Goal: Task Accomplishment & Management: Manage account settings

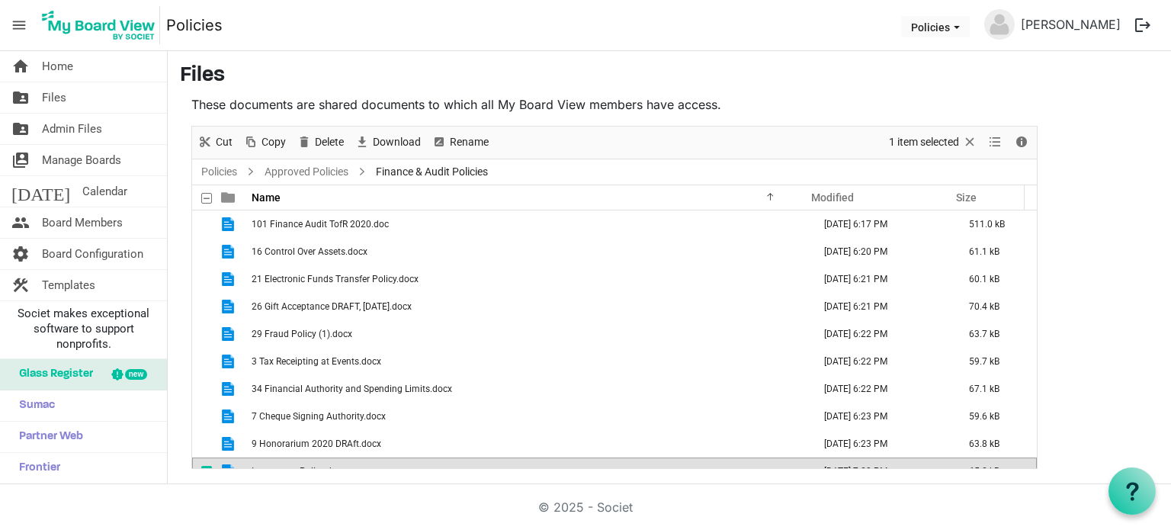
scroll to position [43, 0]
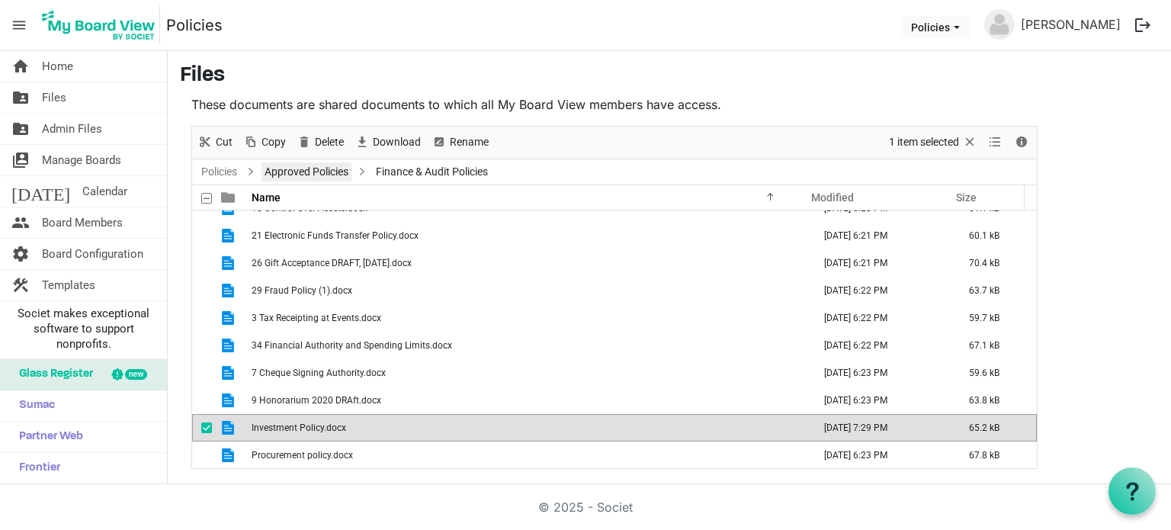
click at [311, 166] on link "Approved Policies" at bounding box center [307, 171] width 90 height 19
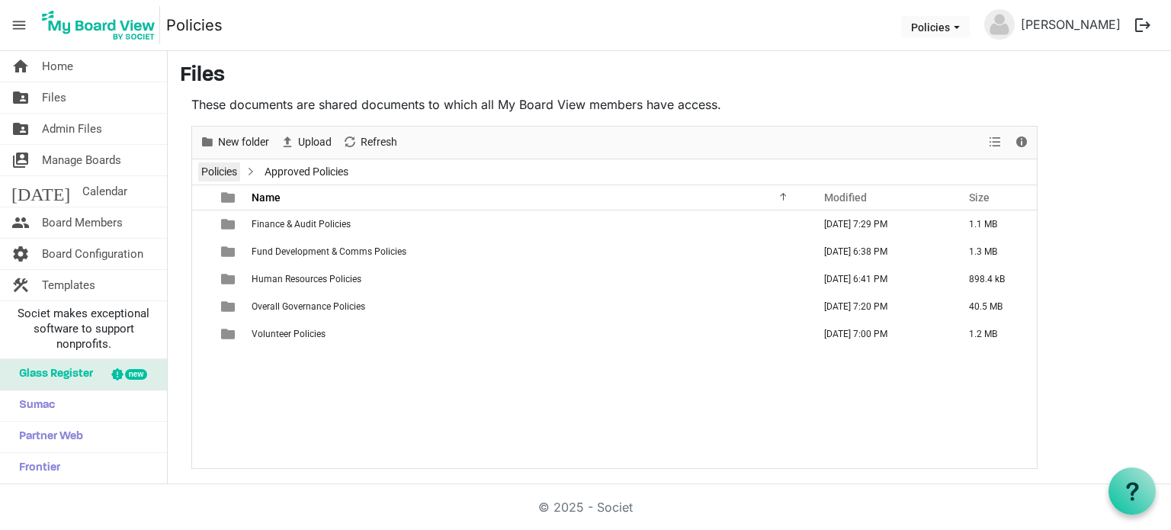
scroll to position [0, 0]
click at [222, 170] on link "Policies" at bounding box center [219, 171] width 42 height 19
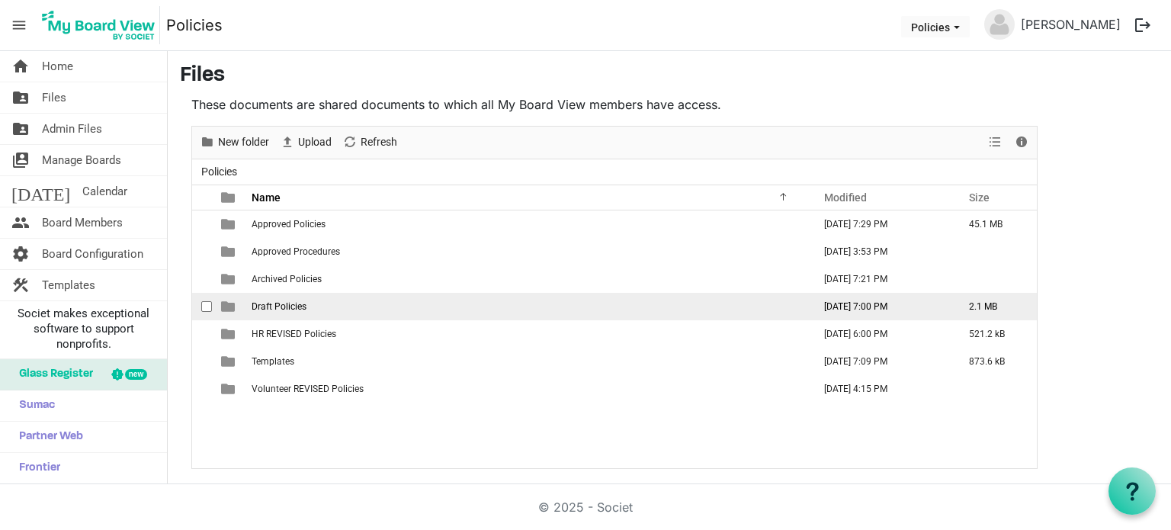
click at [300, 295] on td "Draft Policies" at bounding box center [527, 306] width 561 height 27
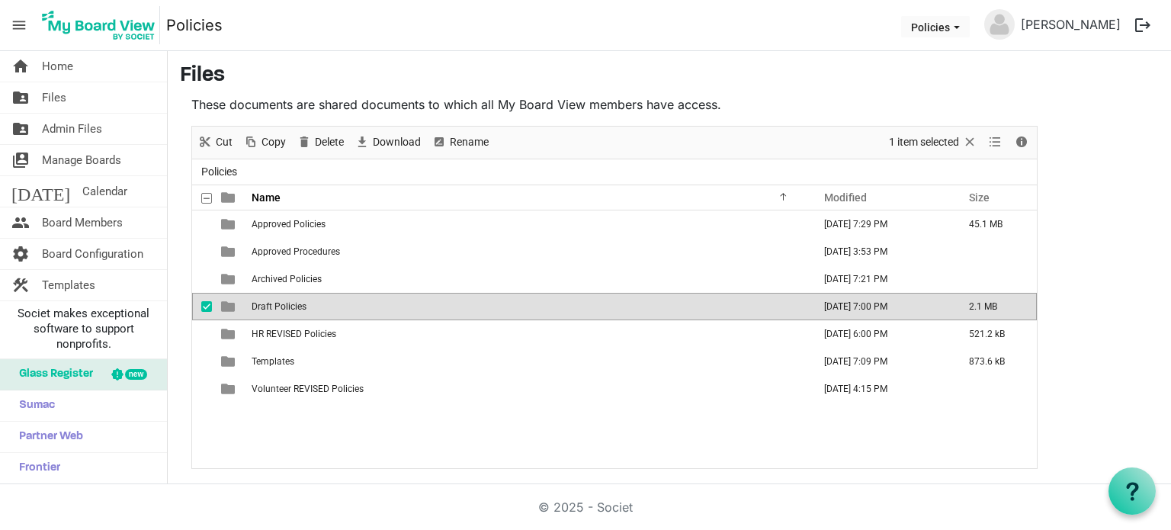
click at [300, 295] on td "Draft Policies" at bounding box center [527, 306] width 561 height 27
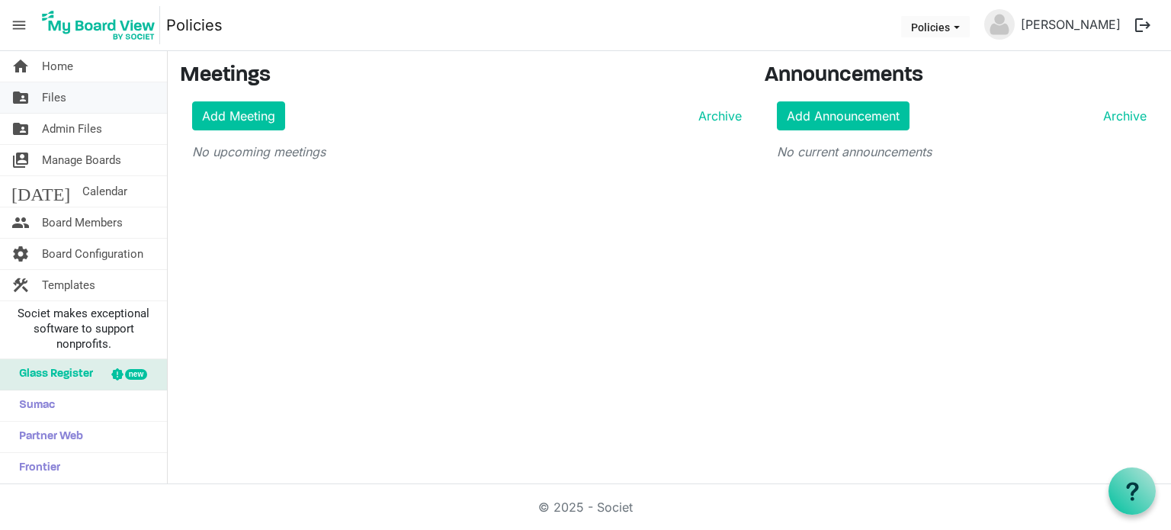
click at [63, 101] on span "Files" at bounding box center [54, 97] width 24 height 30
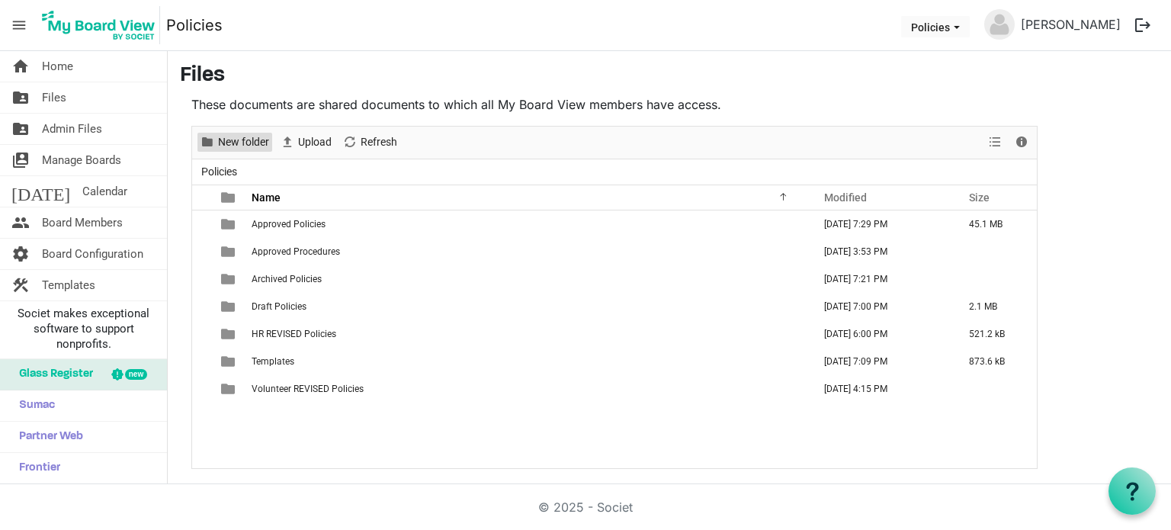
click at [236, 140] on span "New folder" at bounding box center [244, 142] width 54 height 19
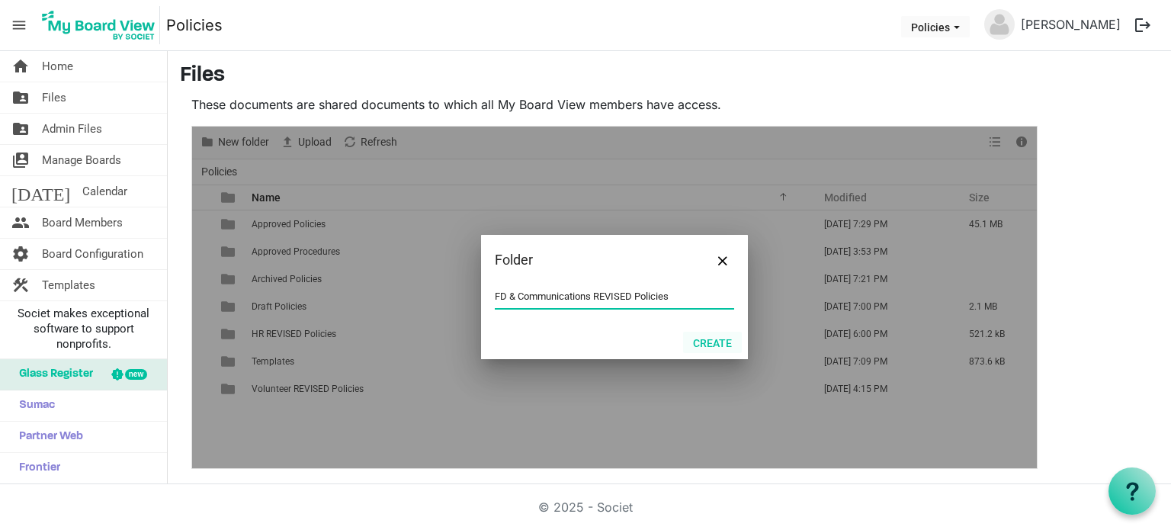
type input "FD & Communications REVISED Policies"
click at [708, 345] on button "Create" at bounding box center [712, 342] width 59 height 21
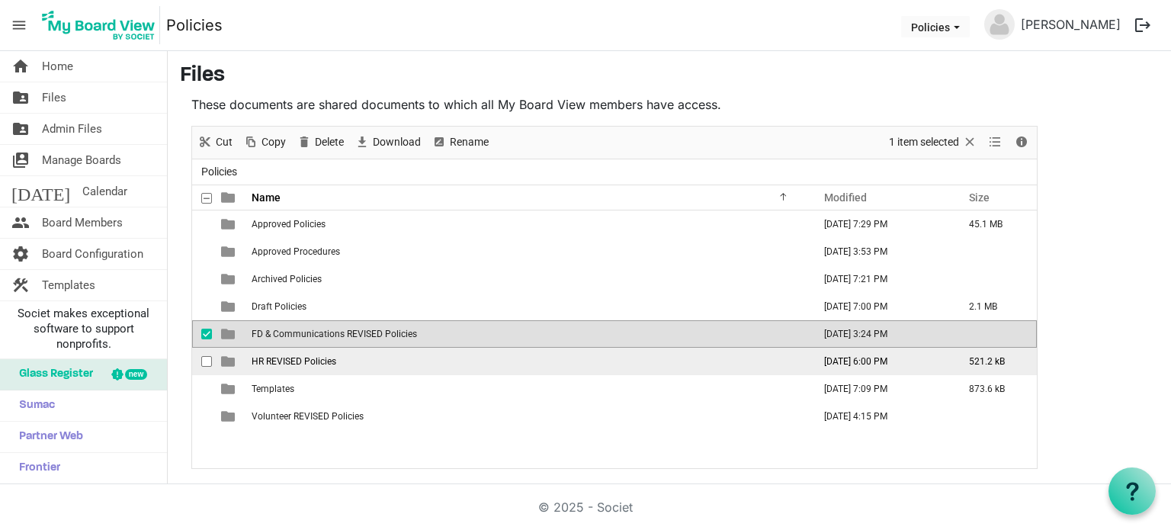
click at [302, 361] on span "HR REVISED Policies" at bounding box center [294, 361] width 85 height 11
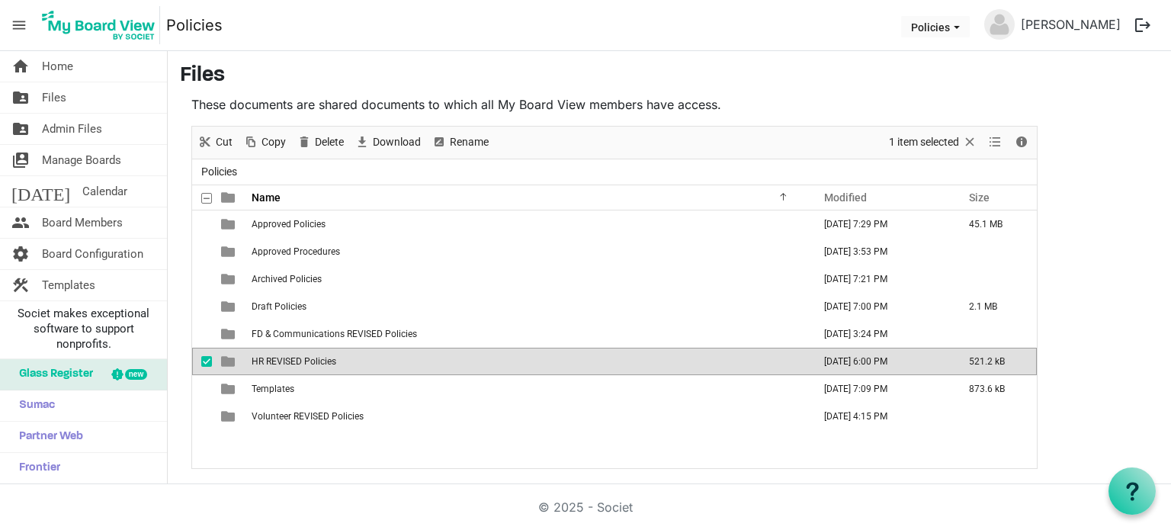
click at [302, 361] on span "HR REVISED Policies" at bounding box center [294, 361] width 85 height 11
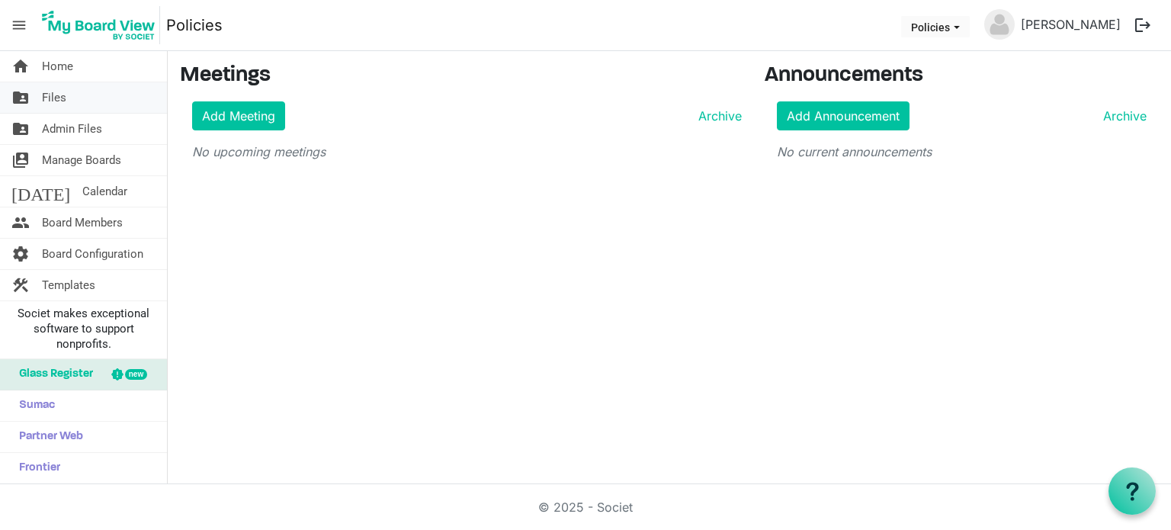
click at [55, 91] on span "Files" at bounding box center [54, 97] width 24 height 30
